Goal: Information Seeking & Learning: Understand process/instructions

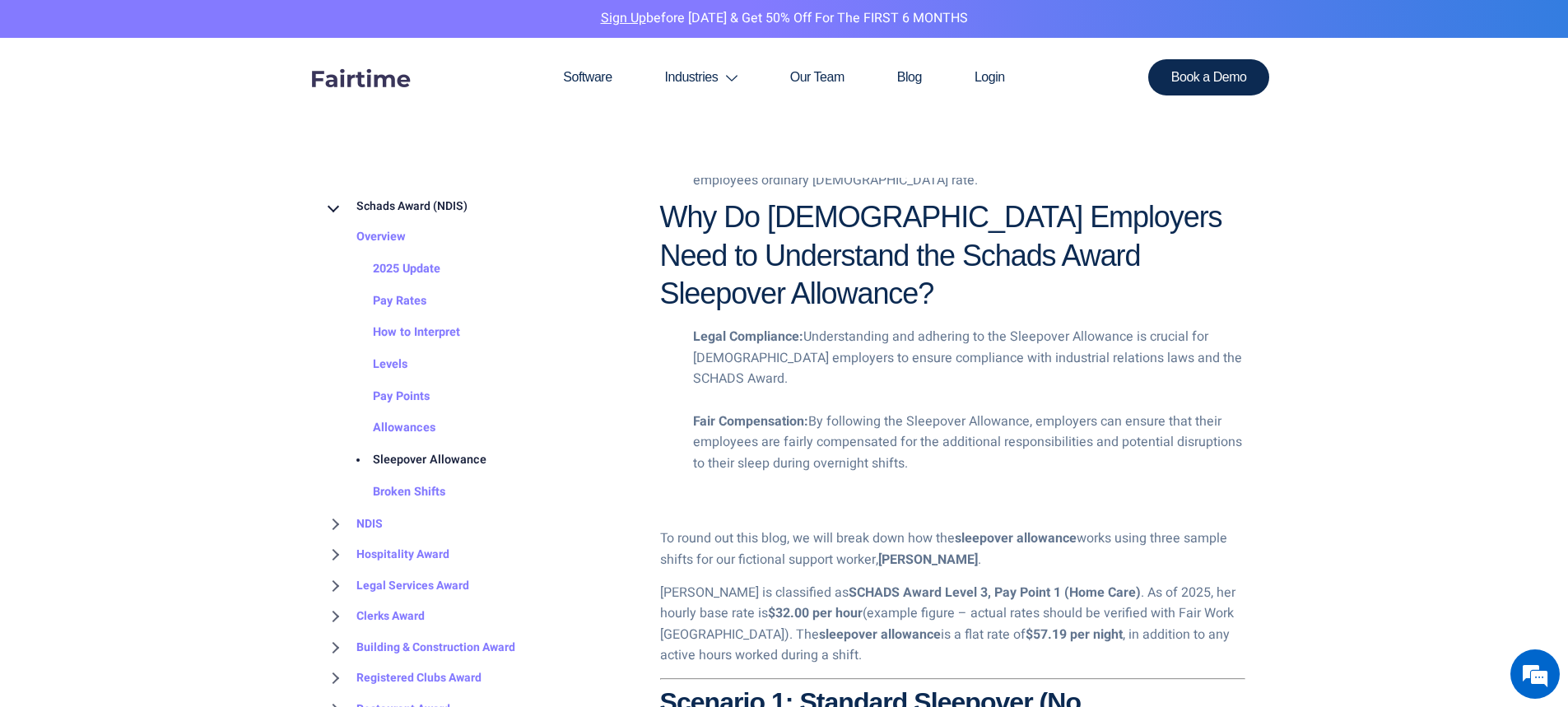
scroll to position [1646, 0]
drag, startPoint x: 1221, startPoint y: 421, endPoint x: 1060, endPoint y: 604, distance: 243.7
click at [1060, 604] on p "[PERSON_NAME] is classified as SCHADS Award Level 3, Pay Point 1 (Home Care) . …" at bounding box center [952, 623] width 585 height 84
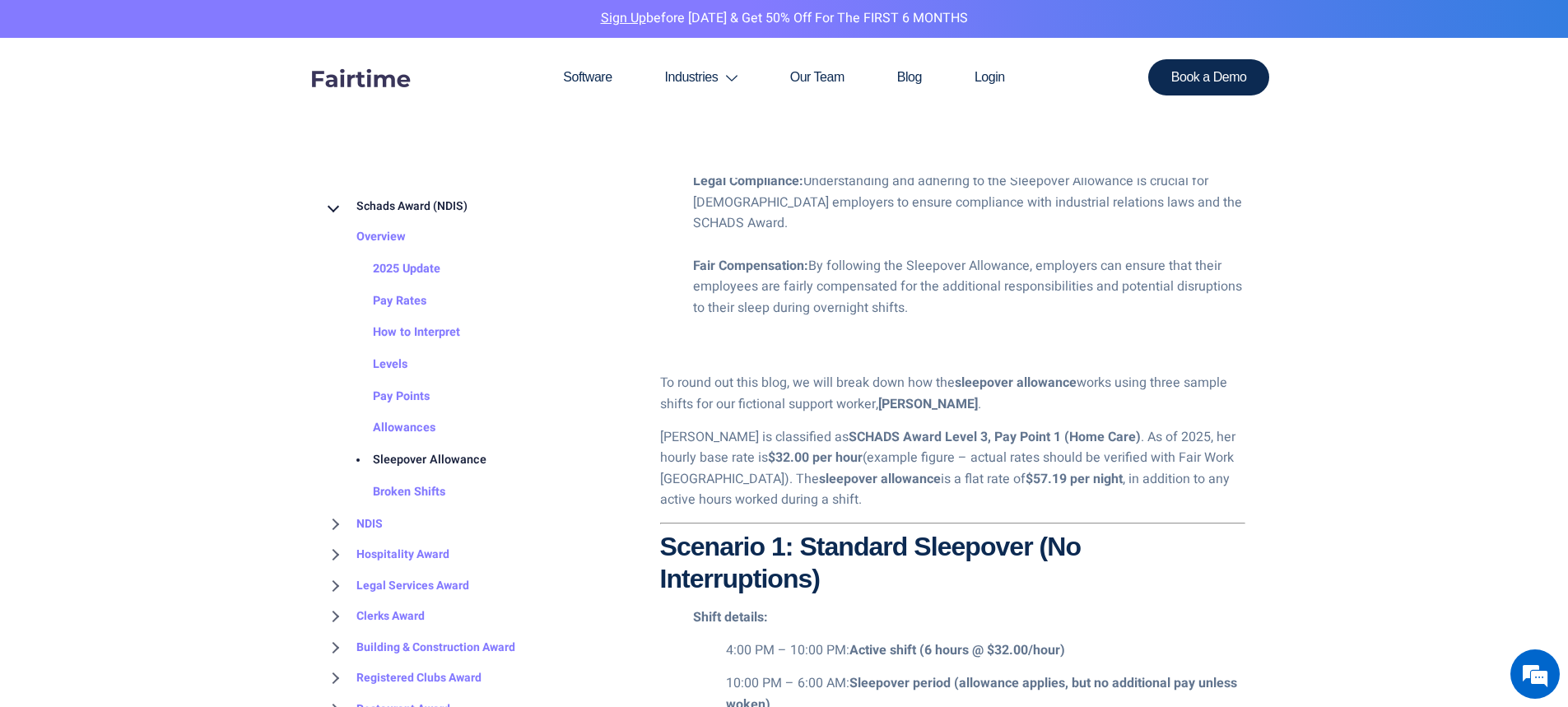
scroll to position [1810, 0]
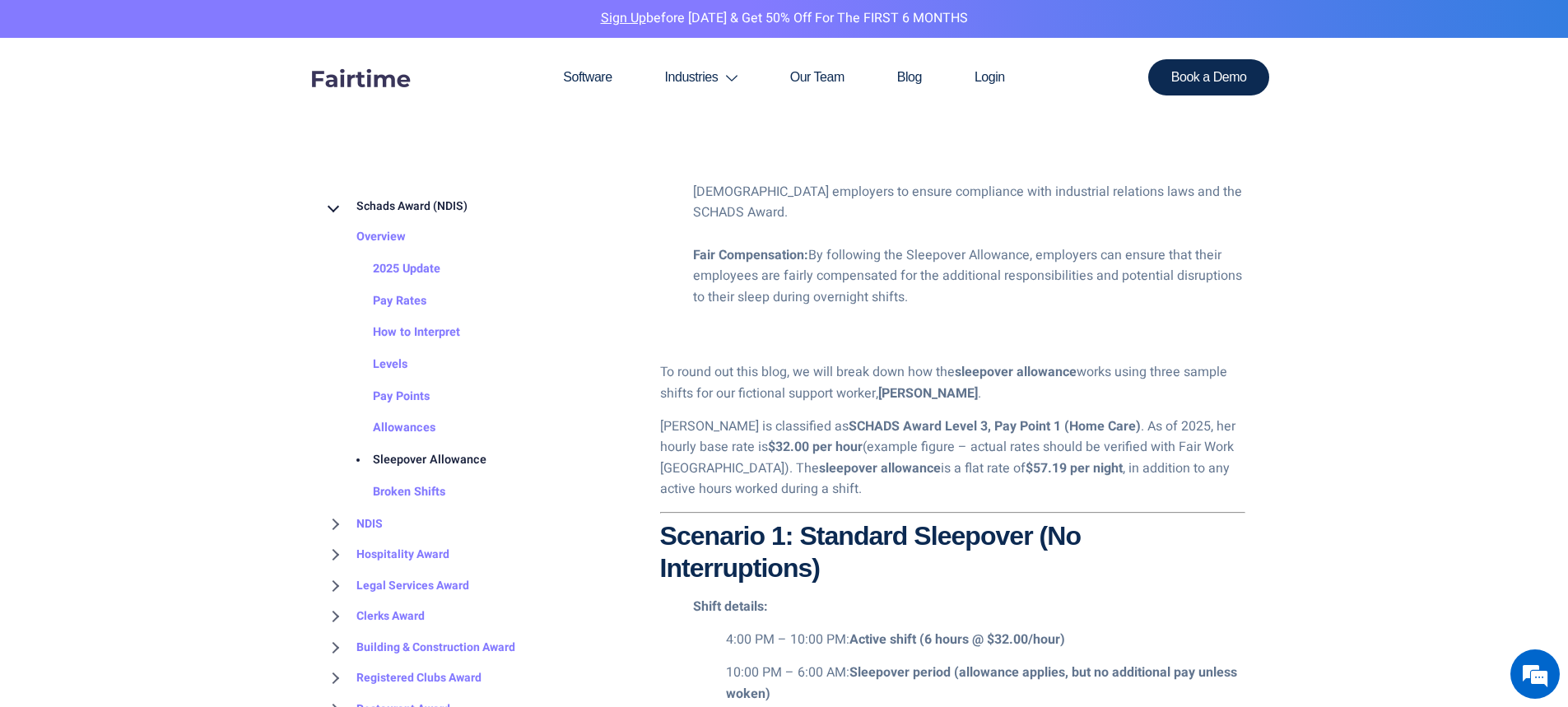
click at [1148, 442] on p "[PERSON_NAME] is classified as SCHADS Award Level 3, Pay Point 1 (Home Care) . …" at bounding box center [952, 459] width 585 height 84
click at [1110, 470] on p "[PERSON_NAME] is classified as SCHADS Award Level 3, Pay Point 1 (Home Care) . …" at bounding box center [952, 459] width 585 height 84
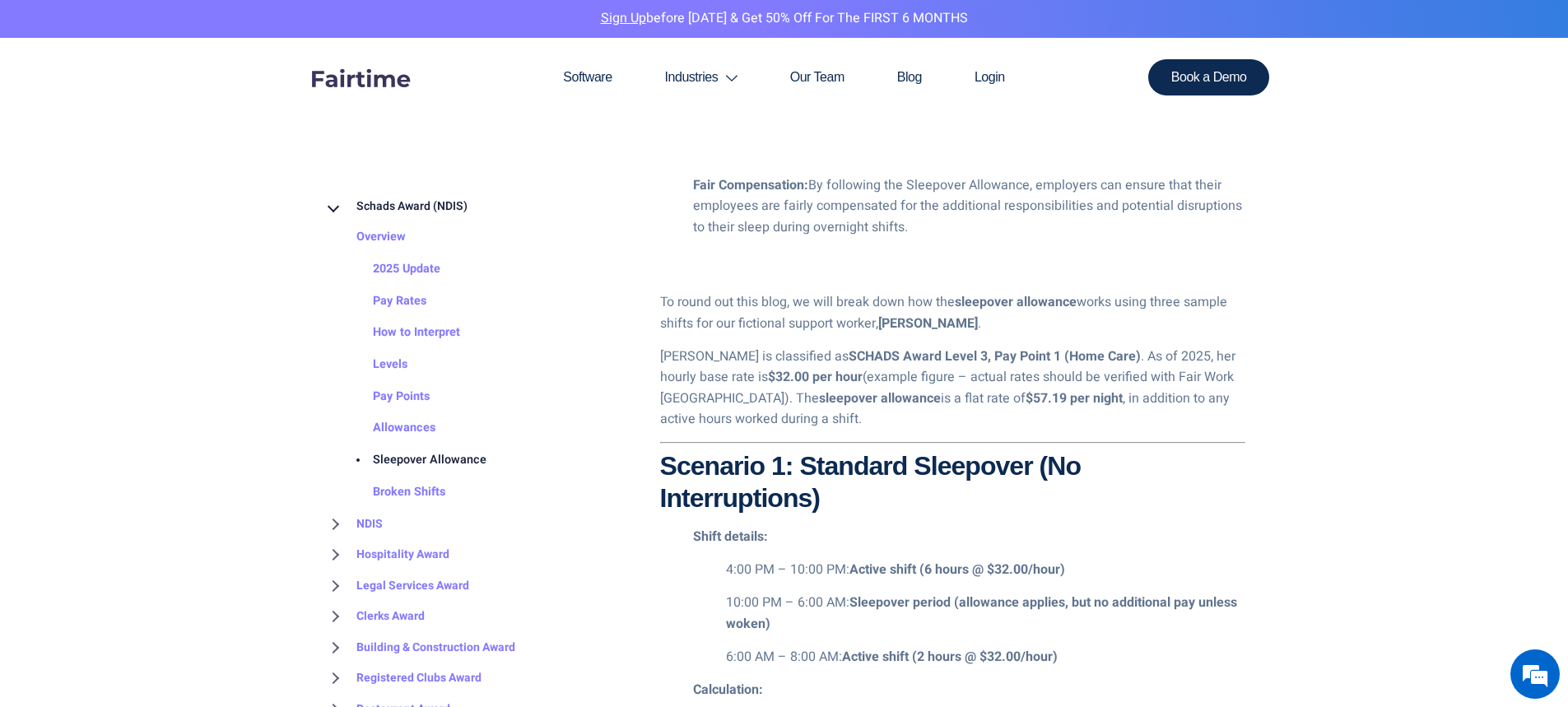
scroll to position [1976, 0]
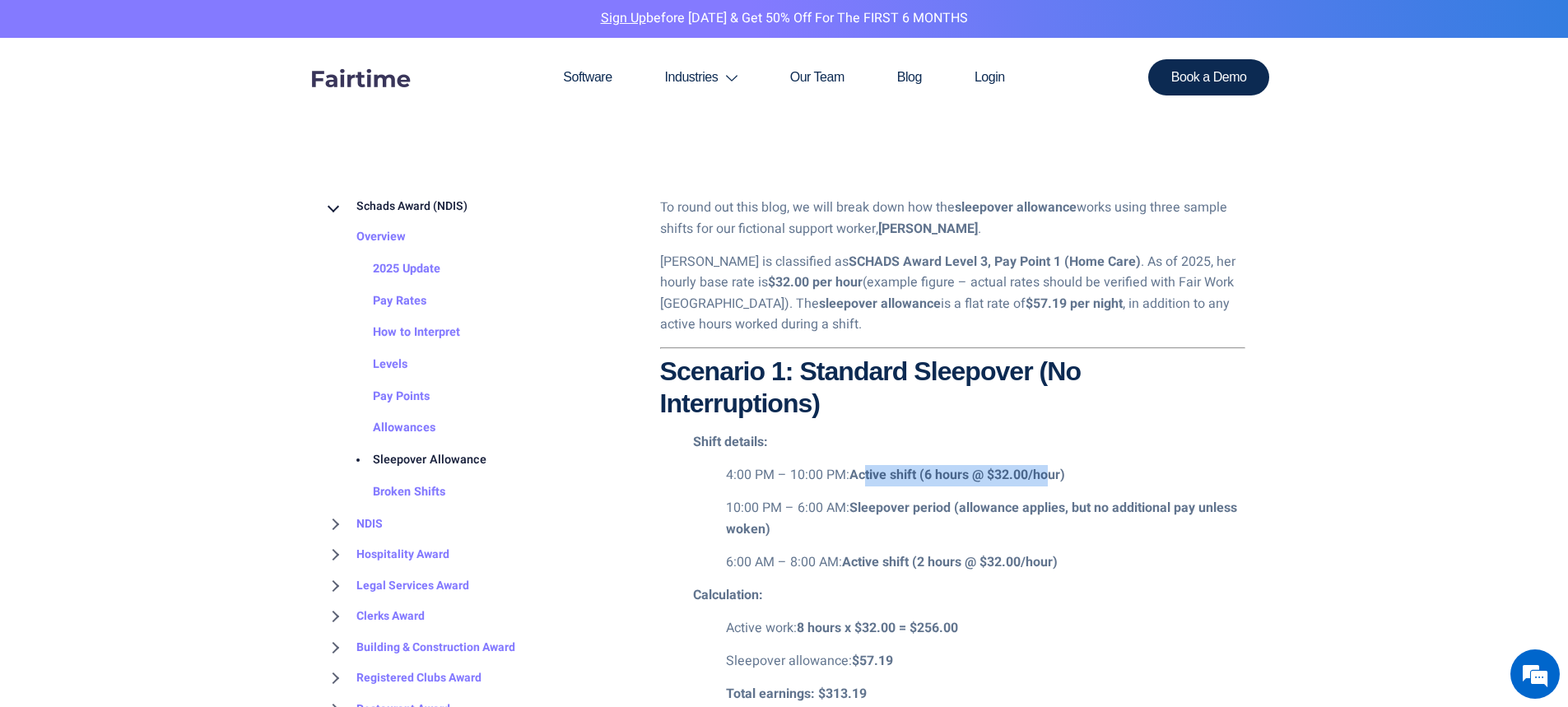
drag, startPoint x: 949, startPoint y: 472, endPoint x: 1040, endPoint y: 491, distance: 93.0
click at [1048, 480] on strong "Active shift (6 hours @ $32.00/hour)" at bounding box center [957, 475] width 216 height 20
click at [910, 591] on p "Calculation:" at bounding box center [969, 596] width 552 height 21
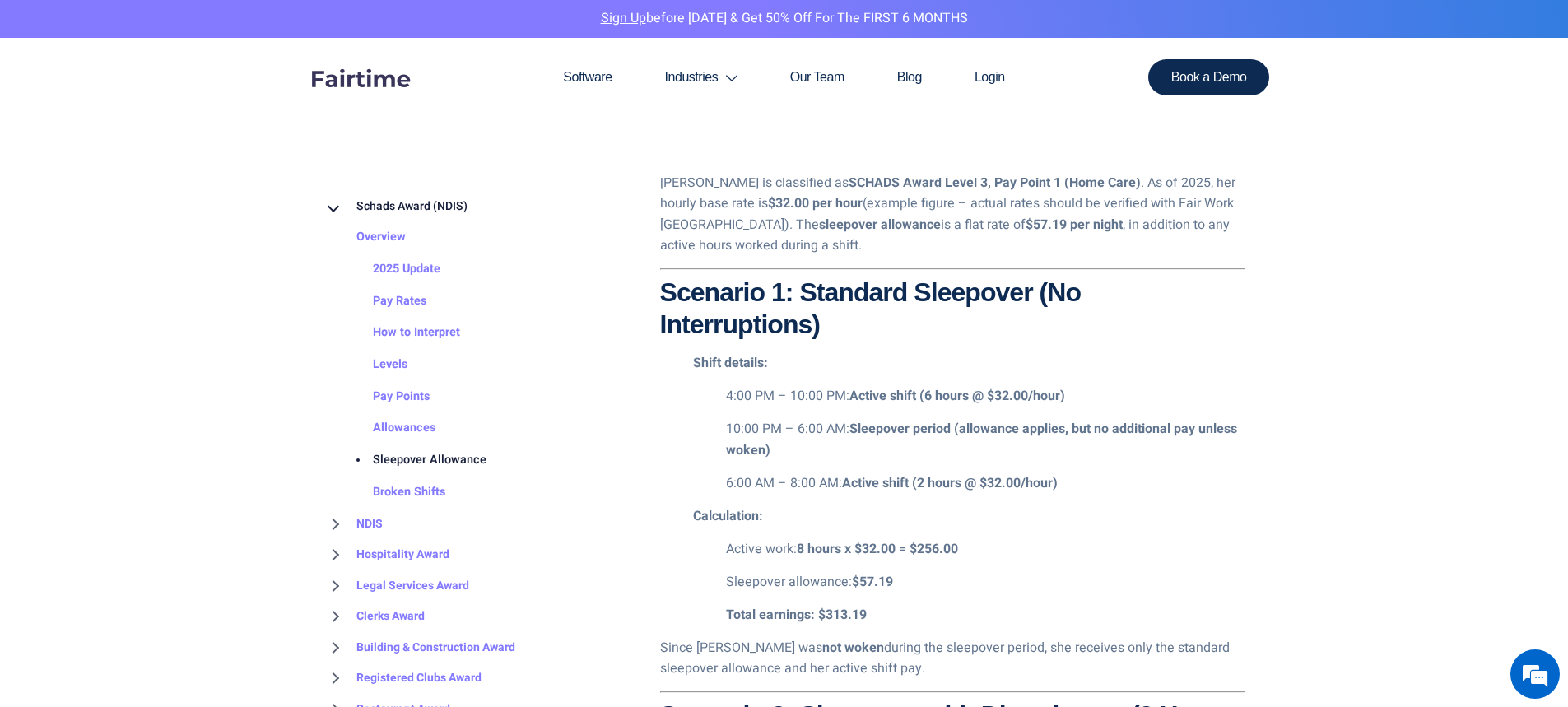
scroll to position [2140, 0]
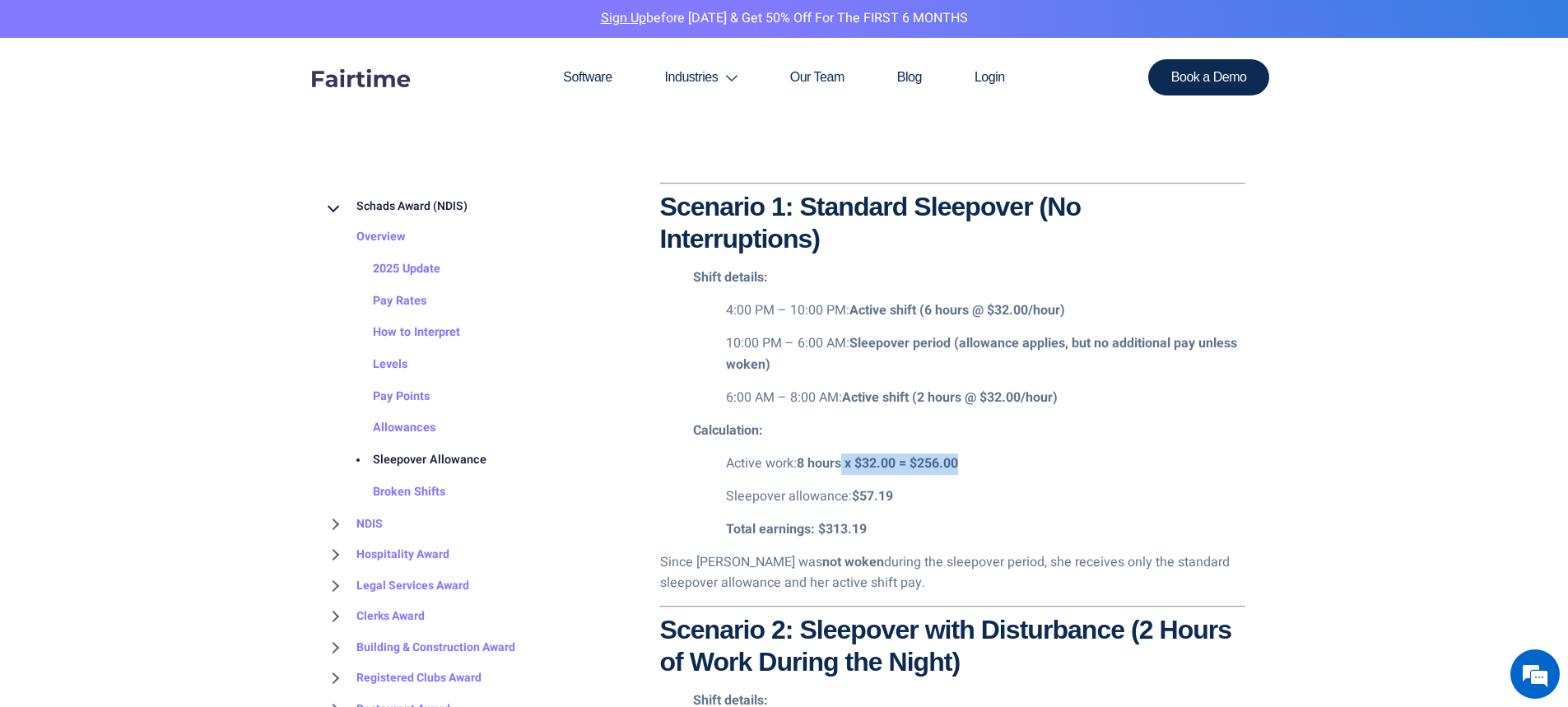
drag, startPoint x: 1000, startPoint y: 462, endPoint x: 1090, endPoint y: 516, distance: 105.0
click at [847, 465] on p "Active work: 8 hours x $32.00 = $256.00" at bounding box center [985, 463] width 520 height 21
click at [1154, 507] on p "Sleepover allowance: $57.19" at bounding box center [985, 497] width 520 height 21
click at [1081, 428] on p "Calculation:" at bounding box center [969, 430] width 552 height 21
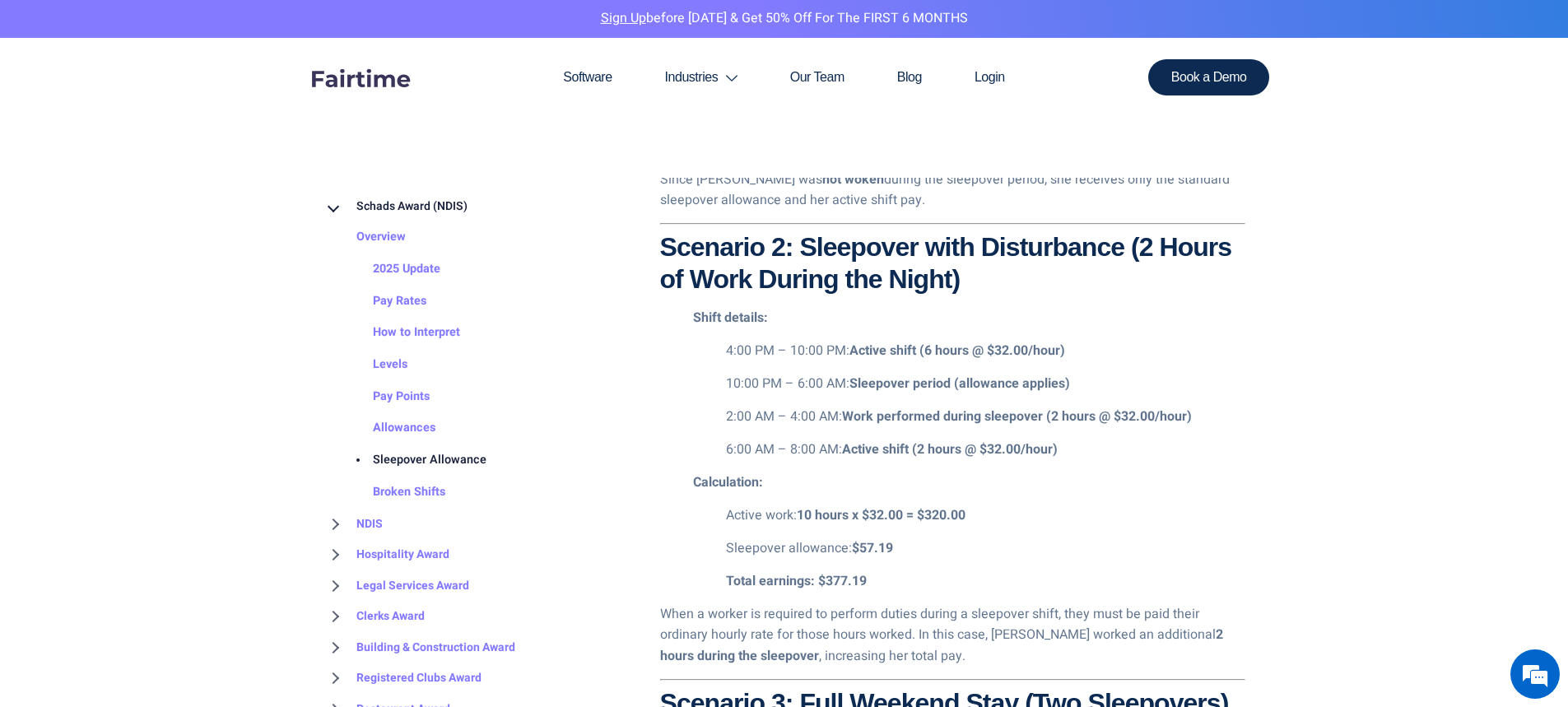
scroll to position [2551, 0]
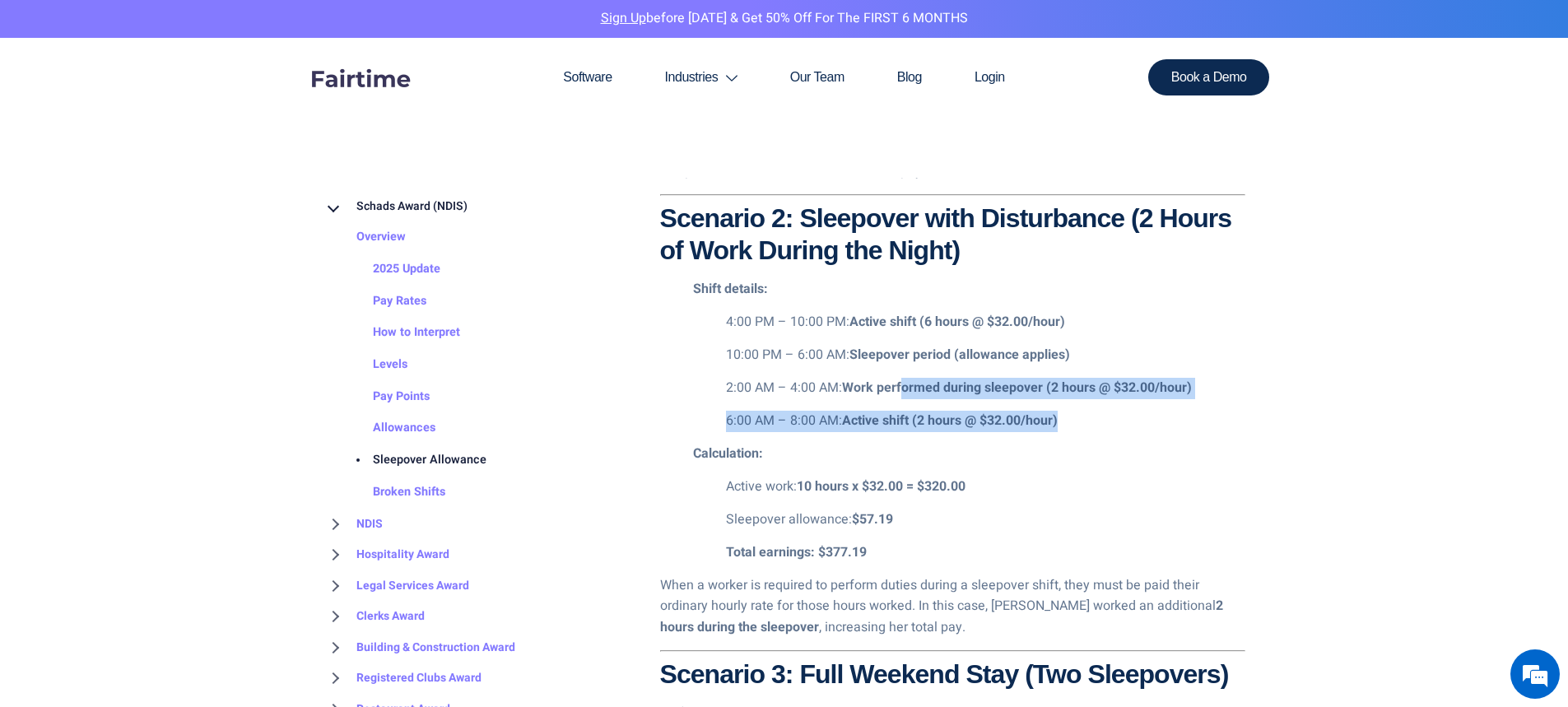
drag, startPoint x: 963, startPoint y: 388, endPoint x: 1150, endPoint y: 406, distance: 187.9
click at [1141, 403] on ul "4:00 PM – 10:00 PM: Active shift (6 hours @ $32.00/hour) 10:00 PM – 6:00 AM: Sl…" at bounding box center [969, 373] width 552 height 121
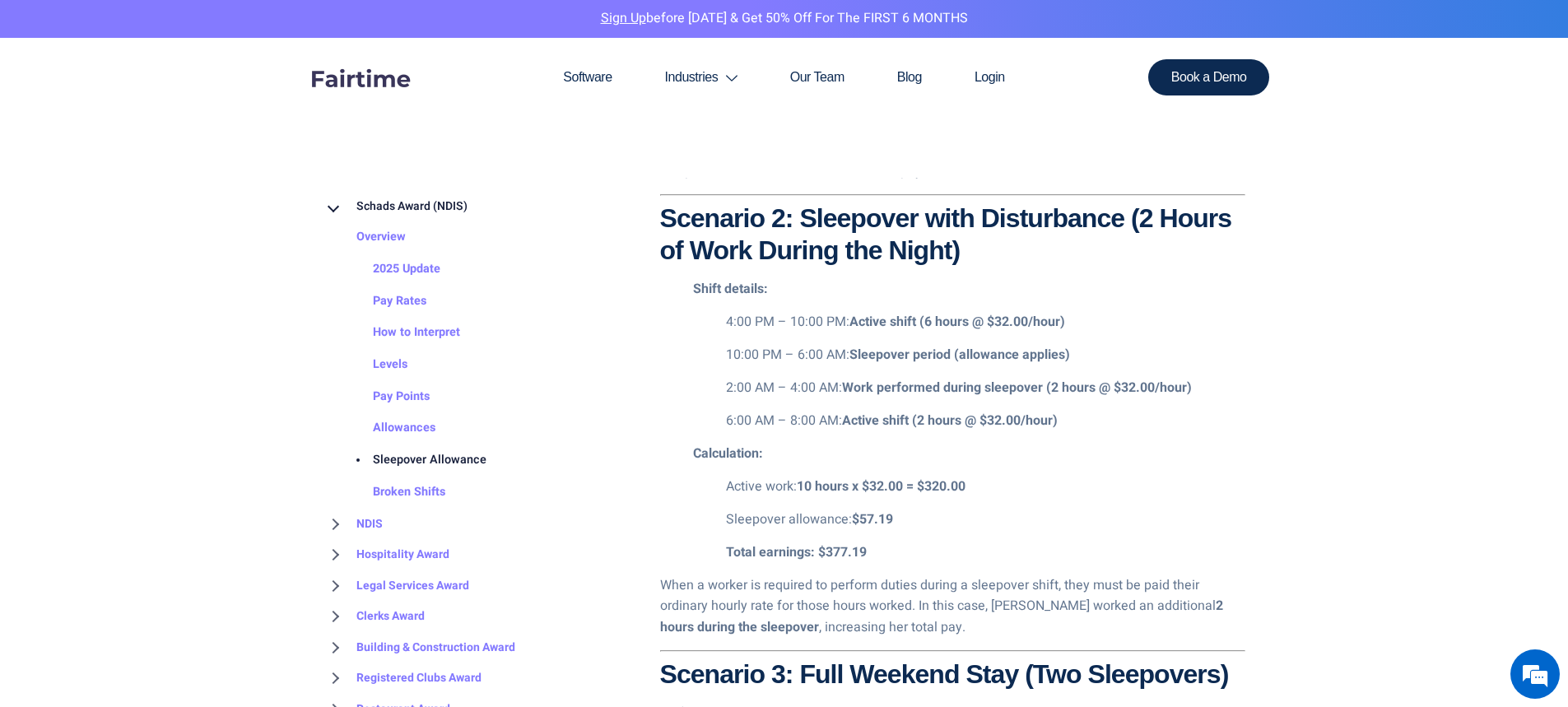
click at [1342, 534] on div at bounding box center [784, 68] width 1568 height 3390
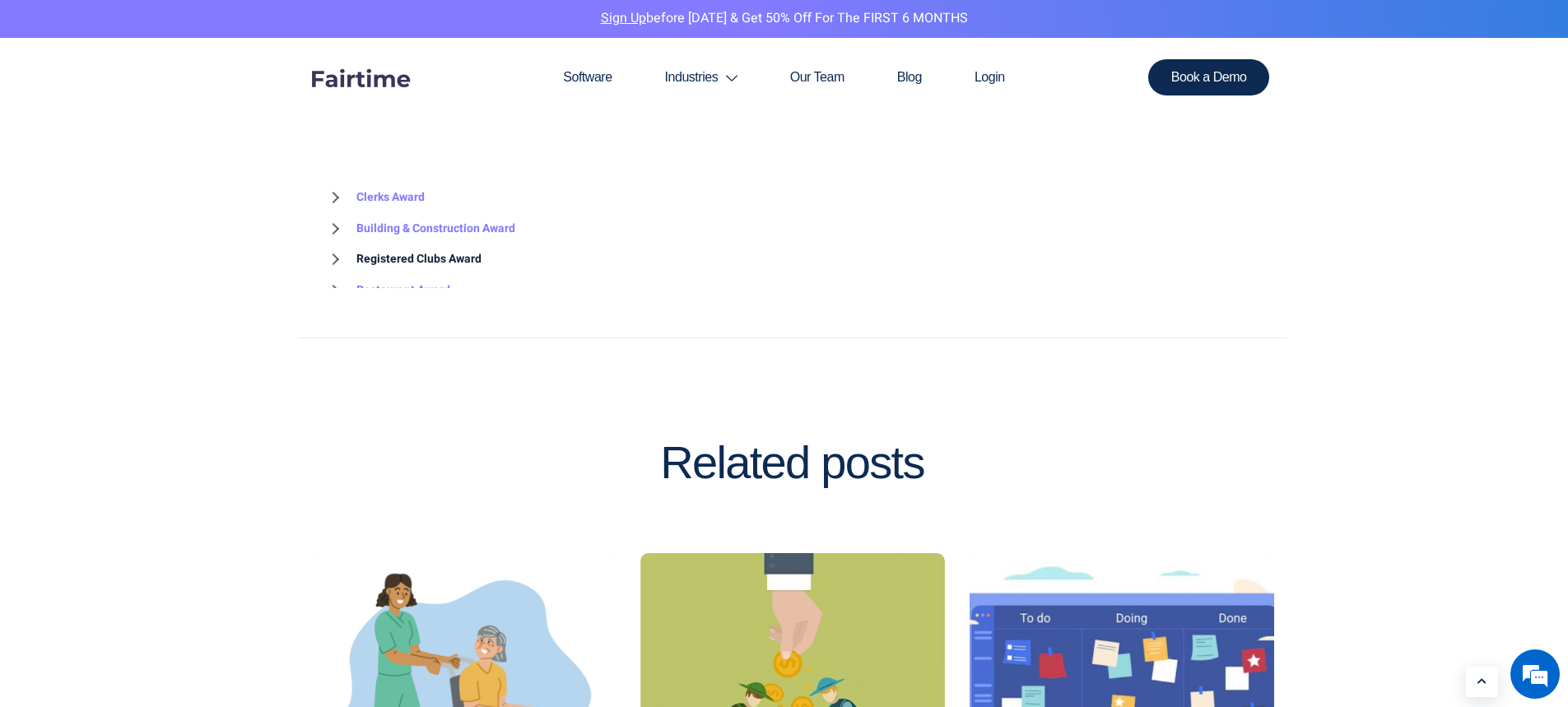
scroll to position [3868, 0]
